Goal: Browse casually

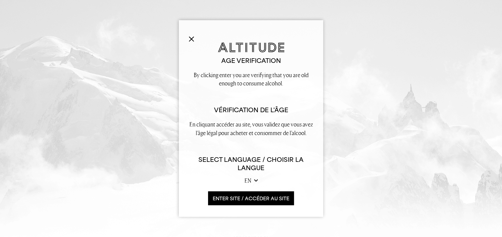
click at [274, 202] on button "ENTER SITE / accéder au site" at bounding box center [251, 199] width 86 height 14
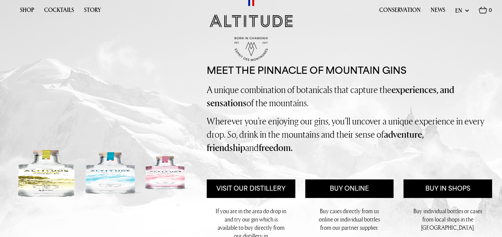
click at [466, 10] on select "en fr" at bounding box center [462, 10] width 14 height 8
select select "fr"
click at [455, 6] on select "en fr" at bounding box center [462, 10] width 14 height 8
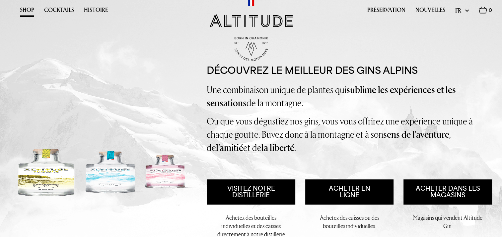
click at [30, 12] on link "Shop" at bounding box center [27, 12] width 14 height 10
click at [384, 11] on link "Préservation" at bounding box center [386, 12] width 38 height 10
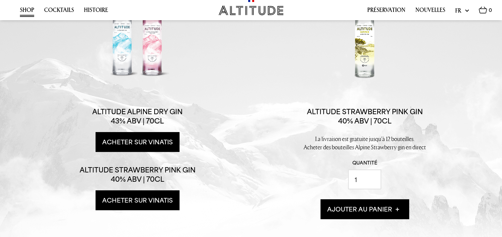
scroll to position [93, 0]
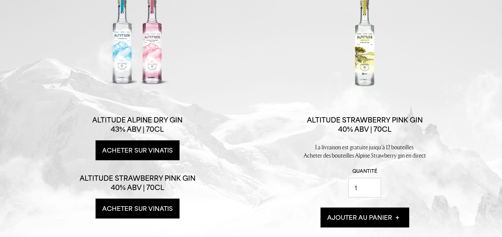
click at [128, 58] on div at bounding box center [137, 42] width 100 height 100
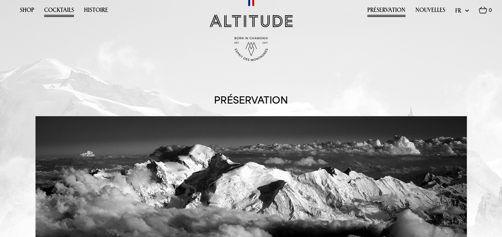
click at [60, 8] on link "Cocktails" at bounding box center [59, 12] width 30 height 10
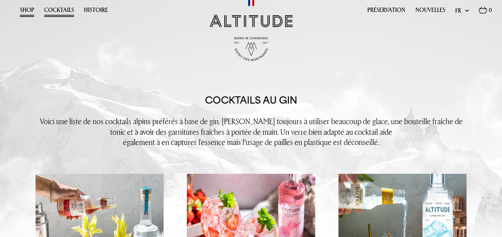
click at [27, 8] on link "Shop" at bounding box center [27, 12] width 14 height 10
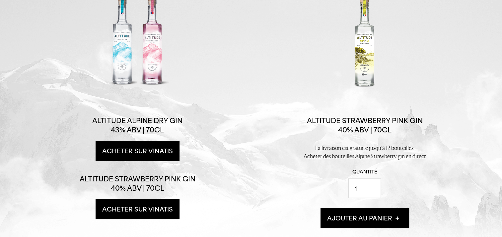
scroll to position [93, 0]
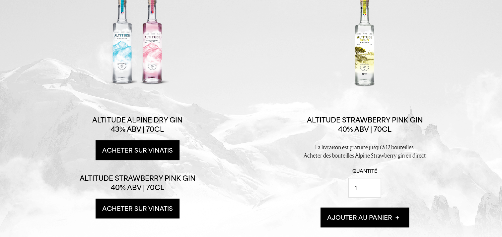
click at [244, 72] on div "Buy individual bottles. Buy in cases of 6 £38.00 per bottle Altitude Alpine Dry…" at bounding box center [352, 147] width 227 height 310
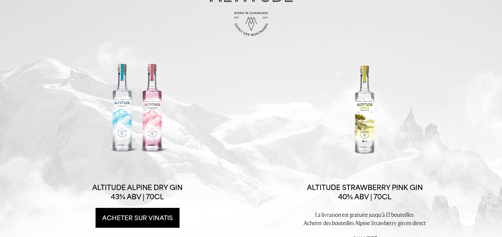
scroll to position [0, 0]
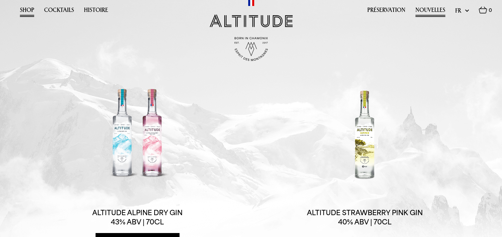
click at [427, 11] on link "Nouvelles" at bounding box center [430, 12] width 30 height 10
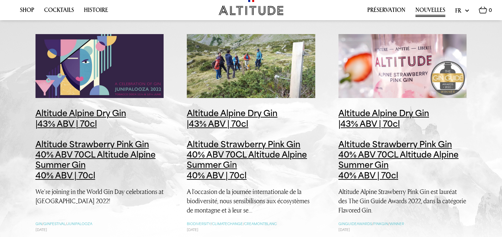
scroll to position [305, 0]
